Goal: Transaction & Acquisition: Purchase product/service

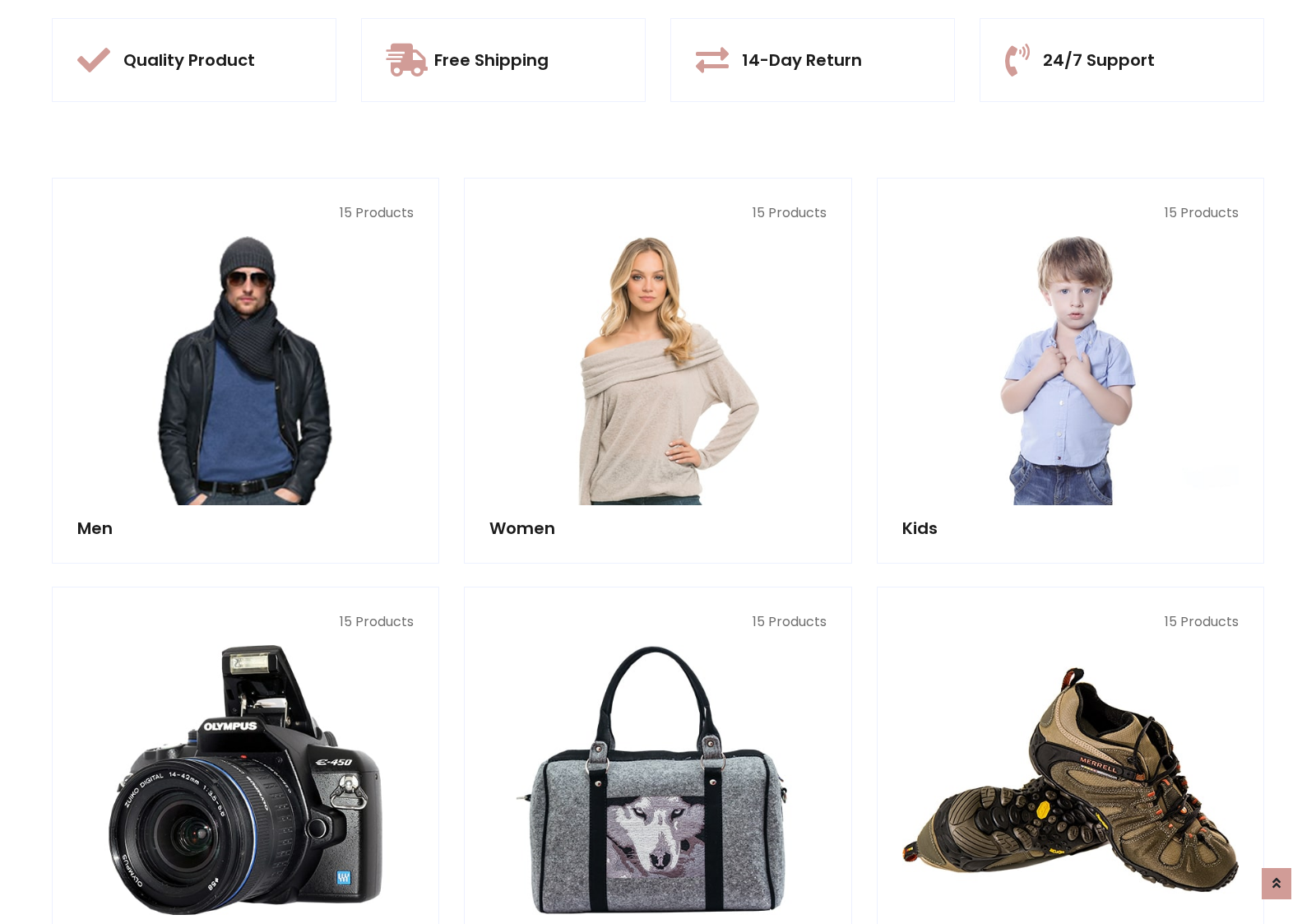
scroll to position [1549, 0]
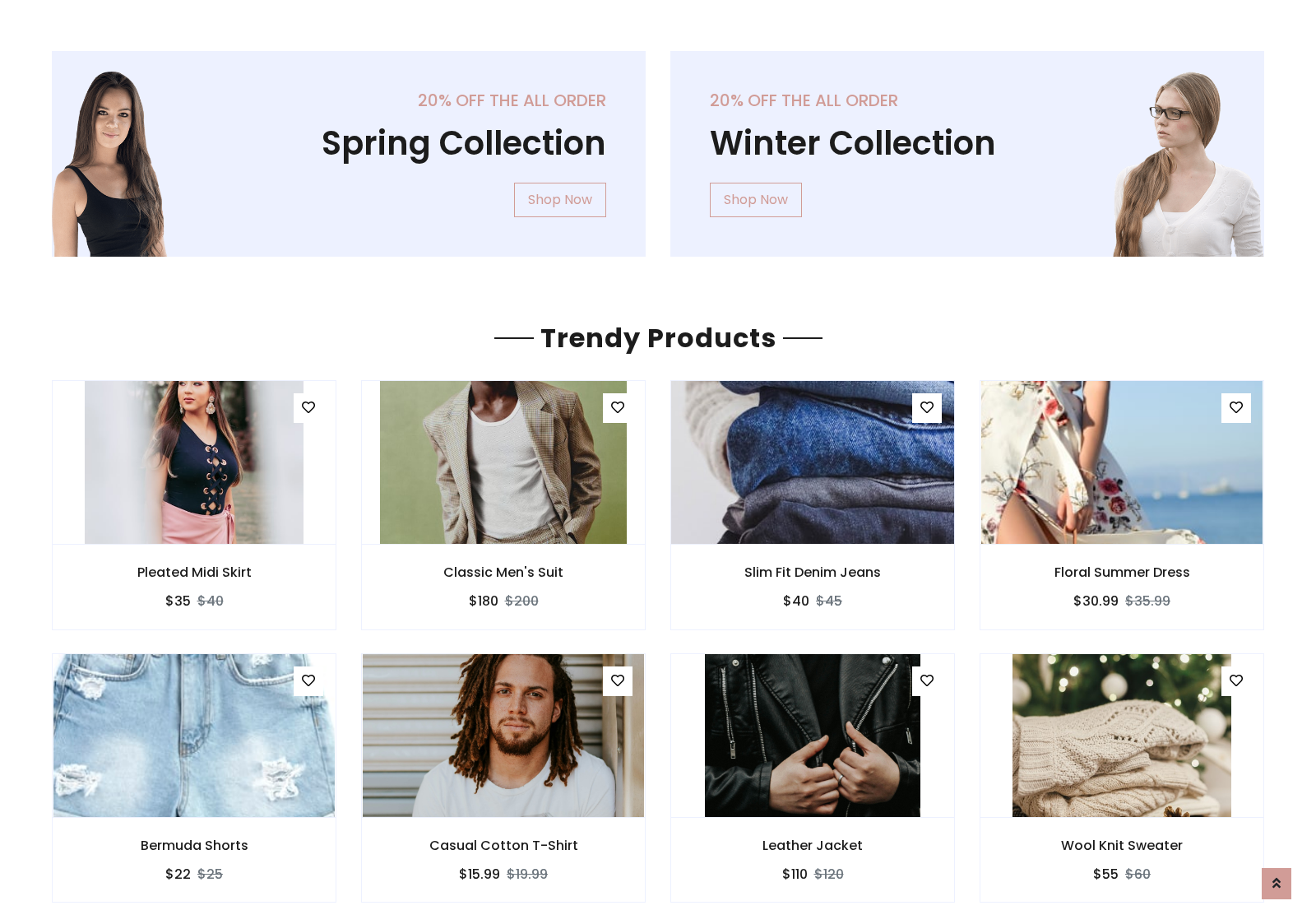
click at [813, 462] on img at bounding box center [813, 462] width 337 height 395
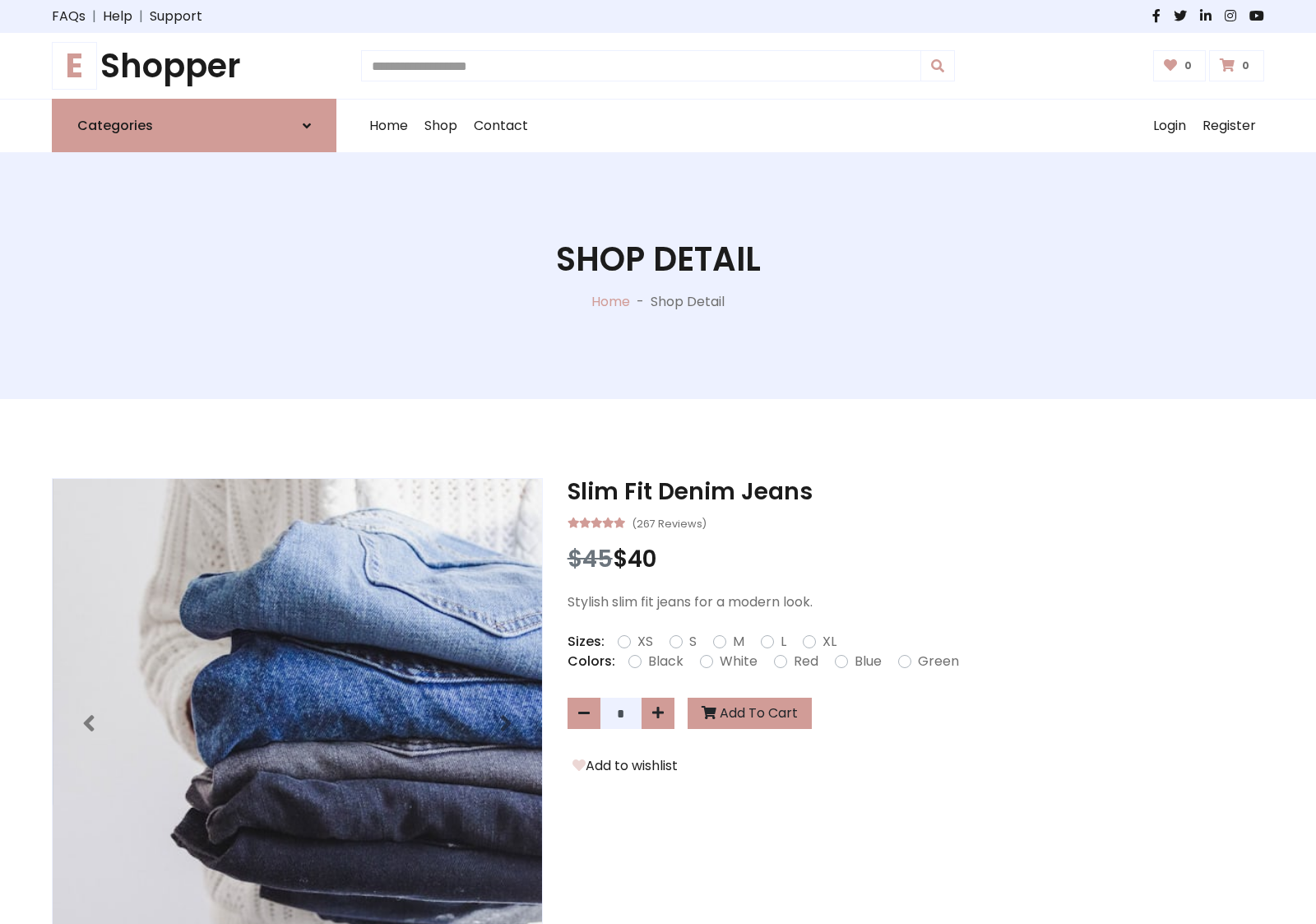
click at [195, 66] on h1 "E Shopper" at bounding box center [194, 66] width 284 height 40
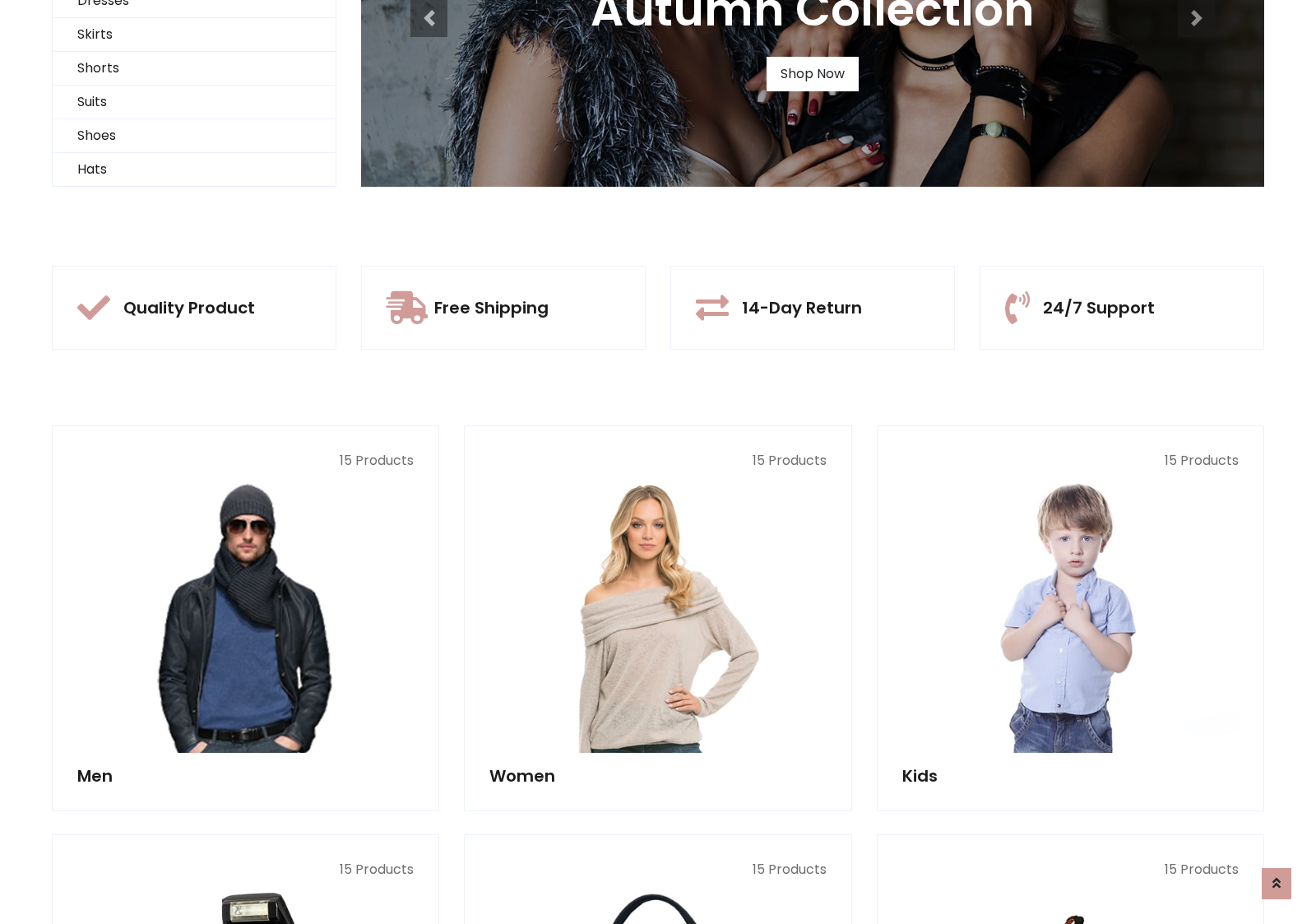
scroll to position [159, 0]
